Goal: Information Seeking & Learning: Get advice/opinions

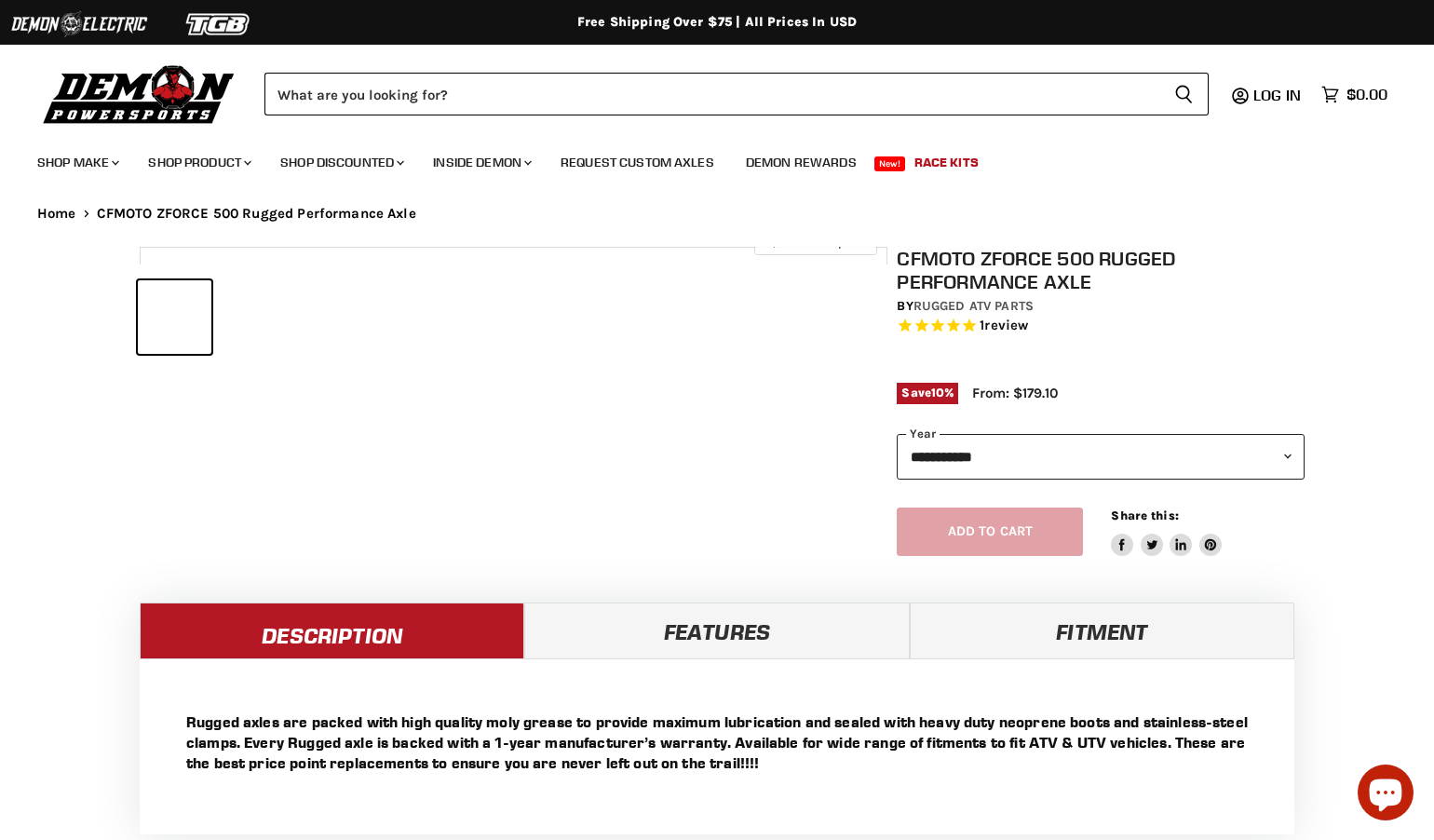
select select "******"
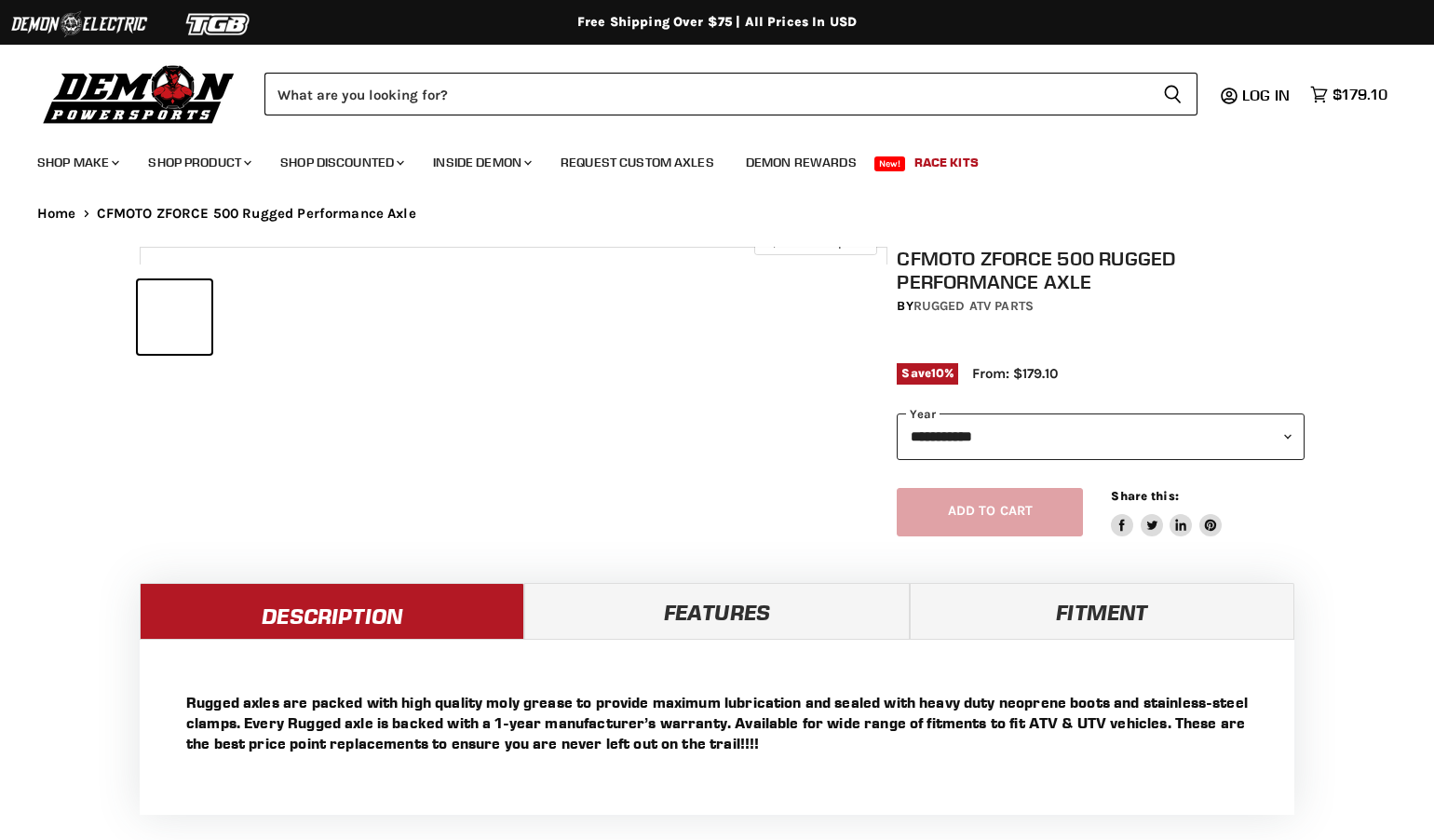
select select "******"
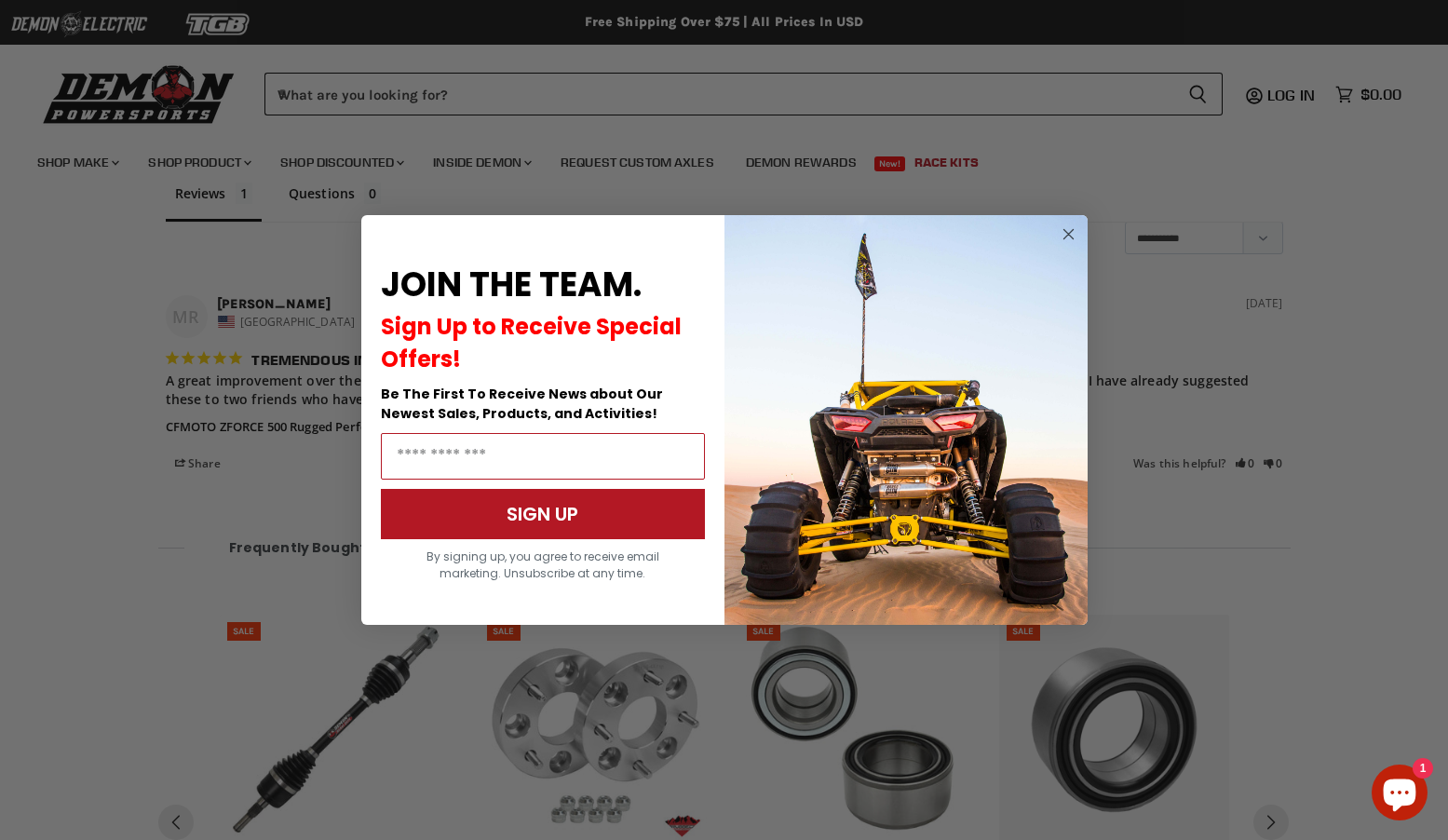
scroll to position [1519, 0]
